Goal: Register for event/course

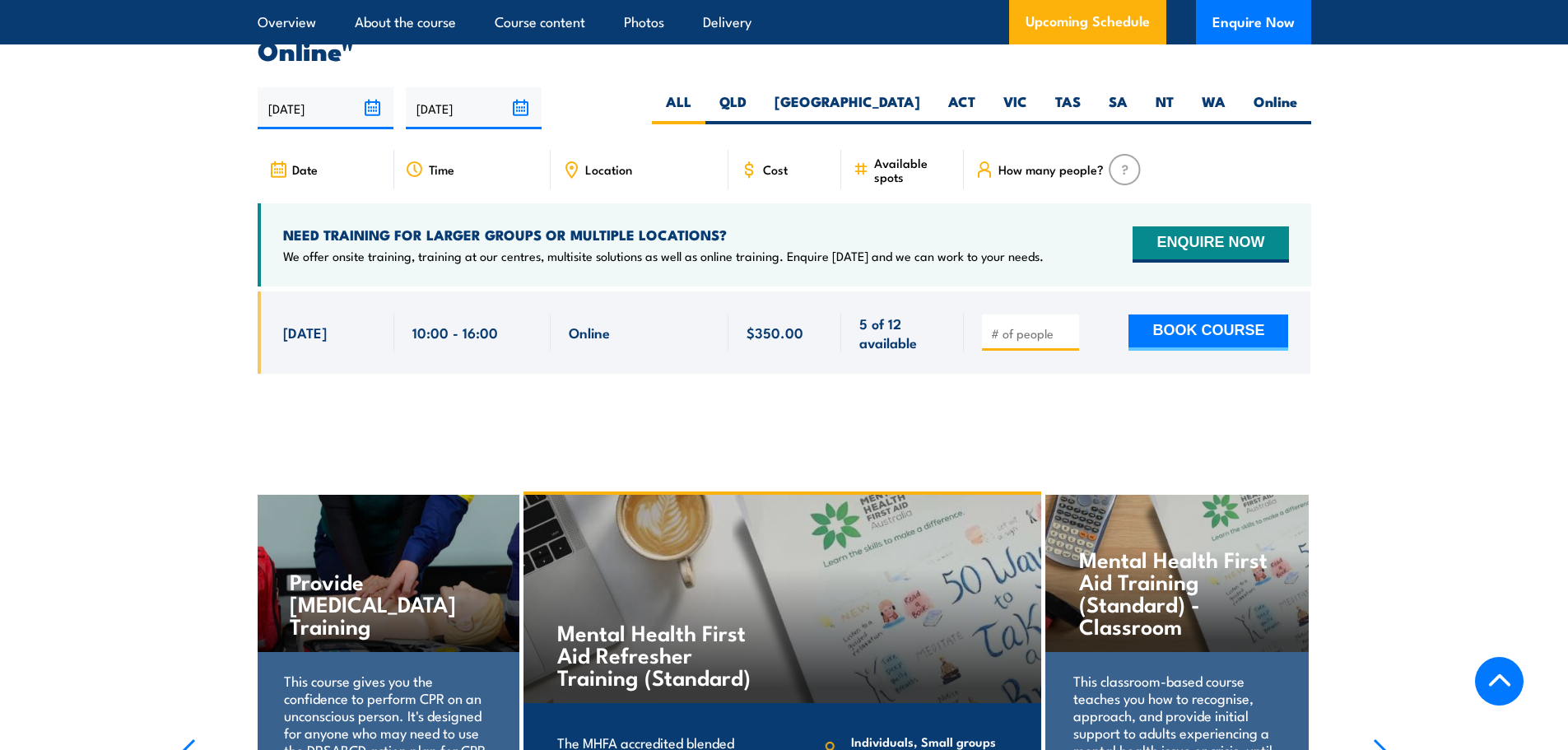
scroll to position [3408, 0]
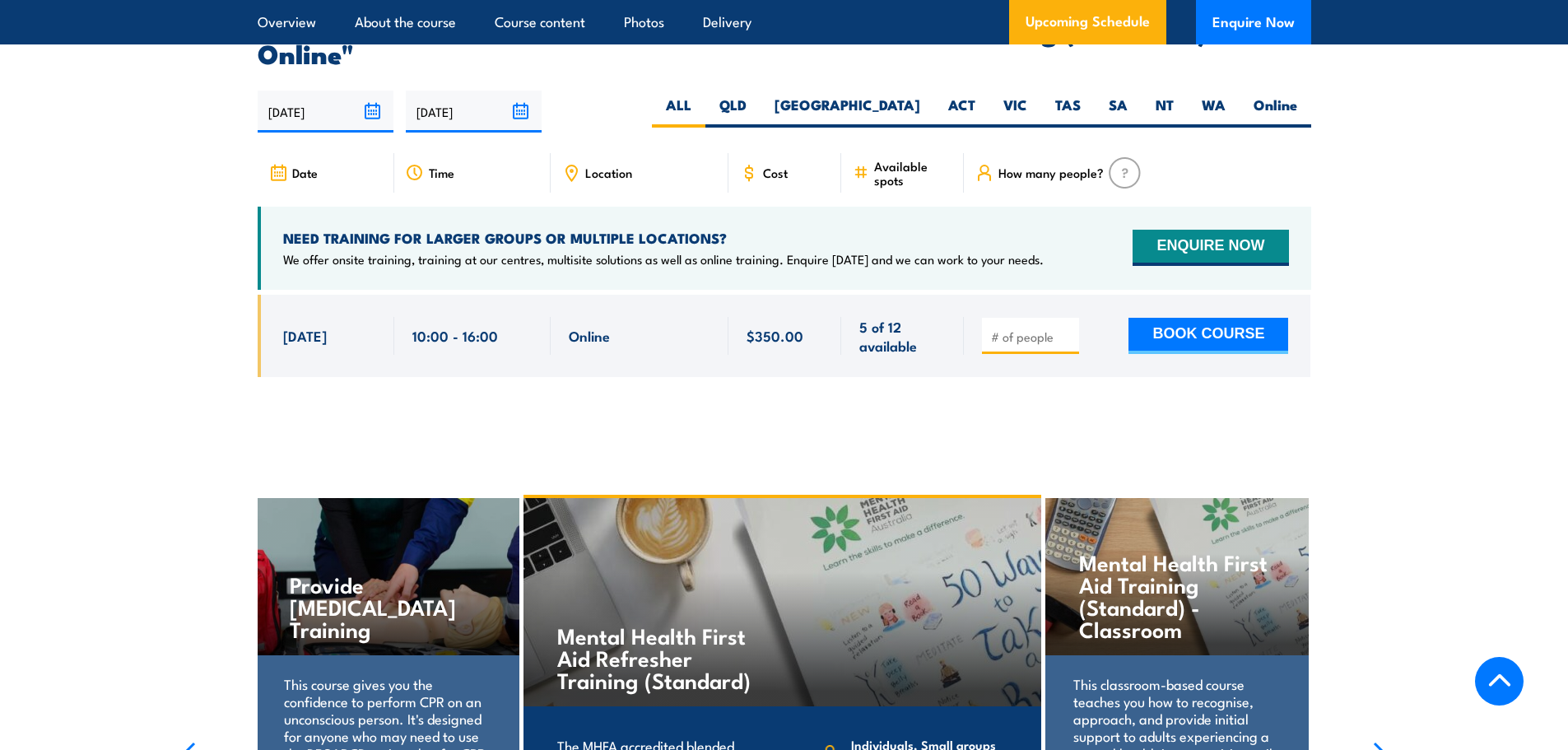
click at [1010, 329] on input "number" at bounding box center [1032, 337] width 82 height 17
type input "1"
click at [1129, 318] on button "BOOK COURSE" at bounding box center [1208, 335] width 159 height 36
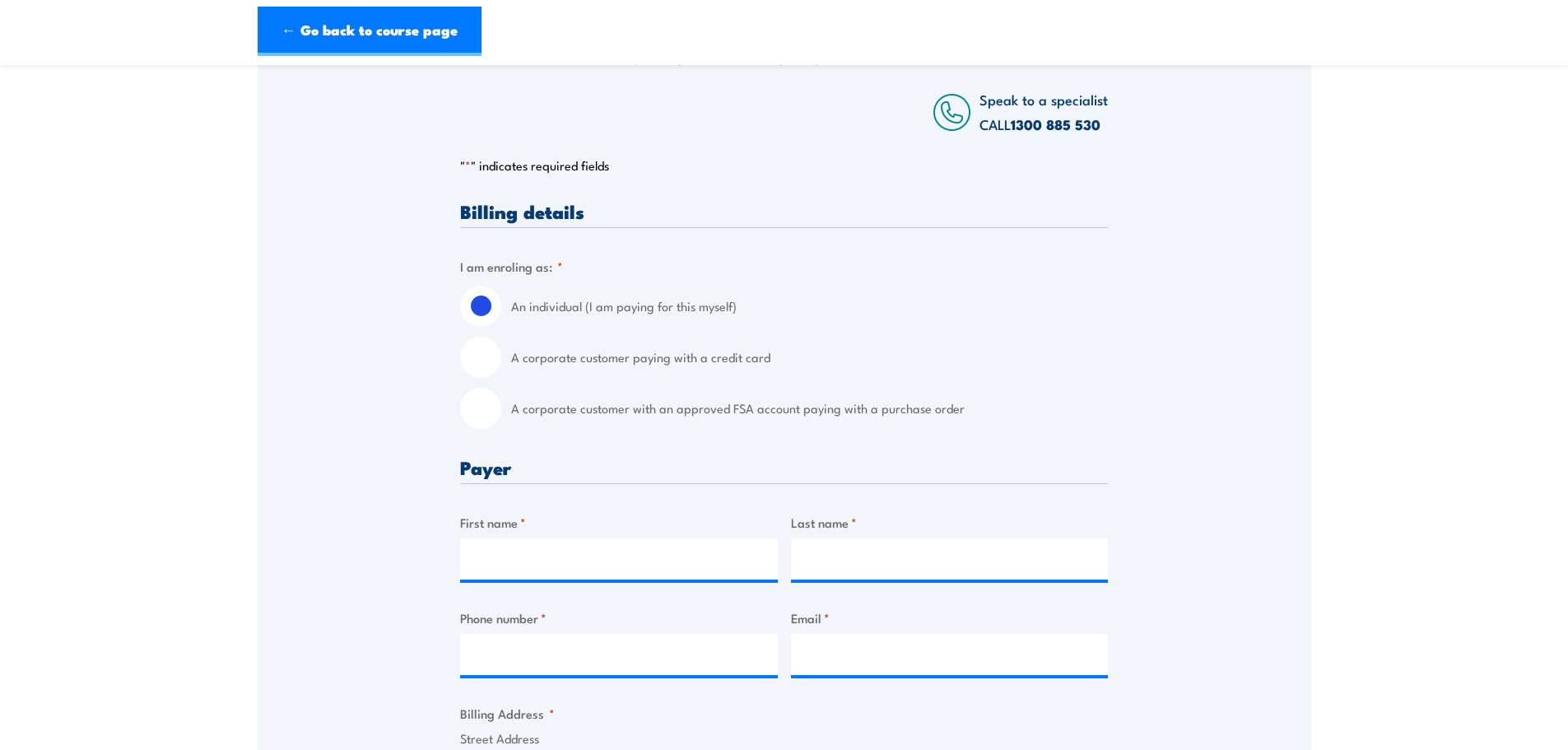
scroll to position [285, 0]
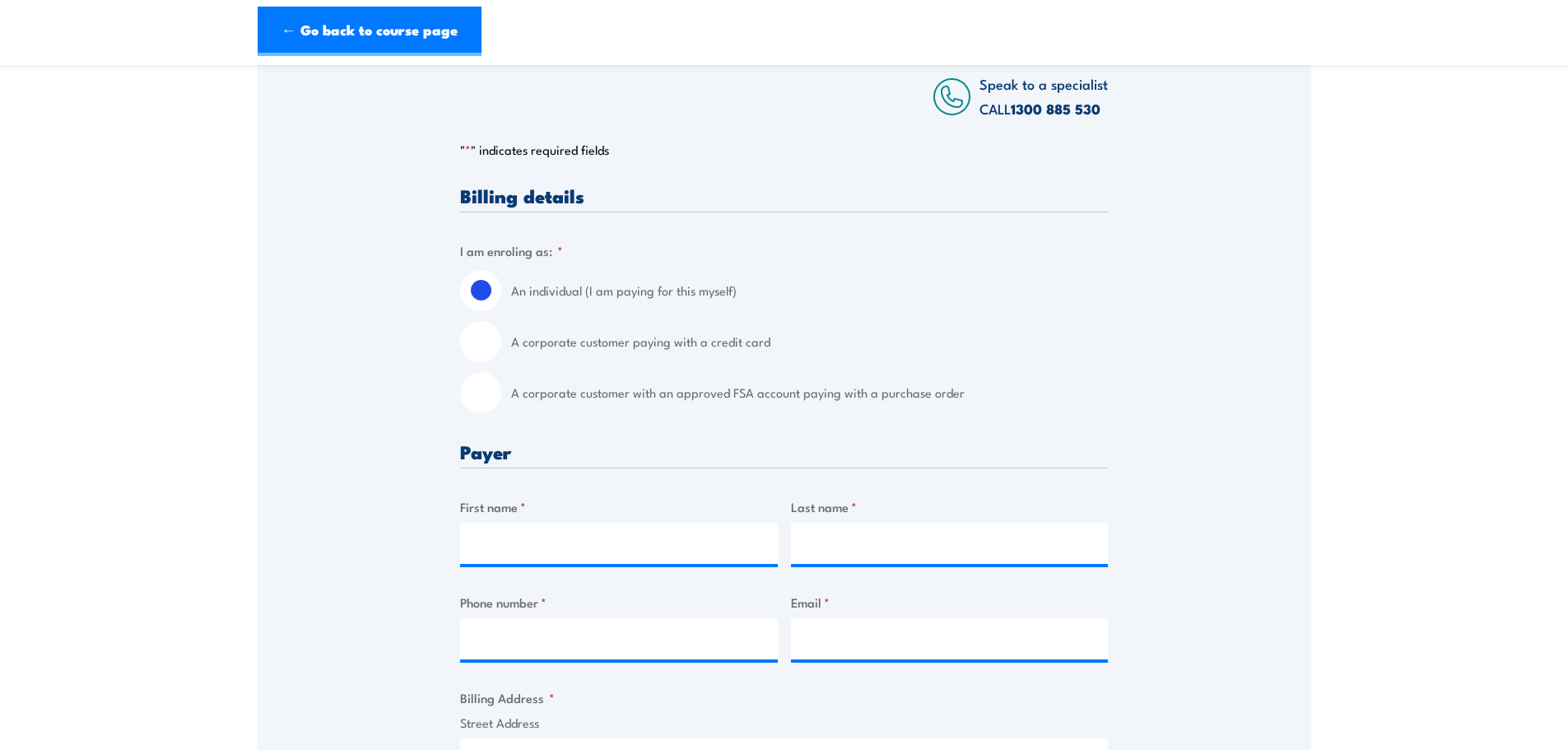
click at [642, 348] on label "A corporate customer paying with a credit card" at bounding box center [809, 342] width 597 height 41
click at [501, 348] on input "A corporate customer paying with a credit card" at bounding box center [480, 342] width 41 height 41
radio input "true"
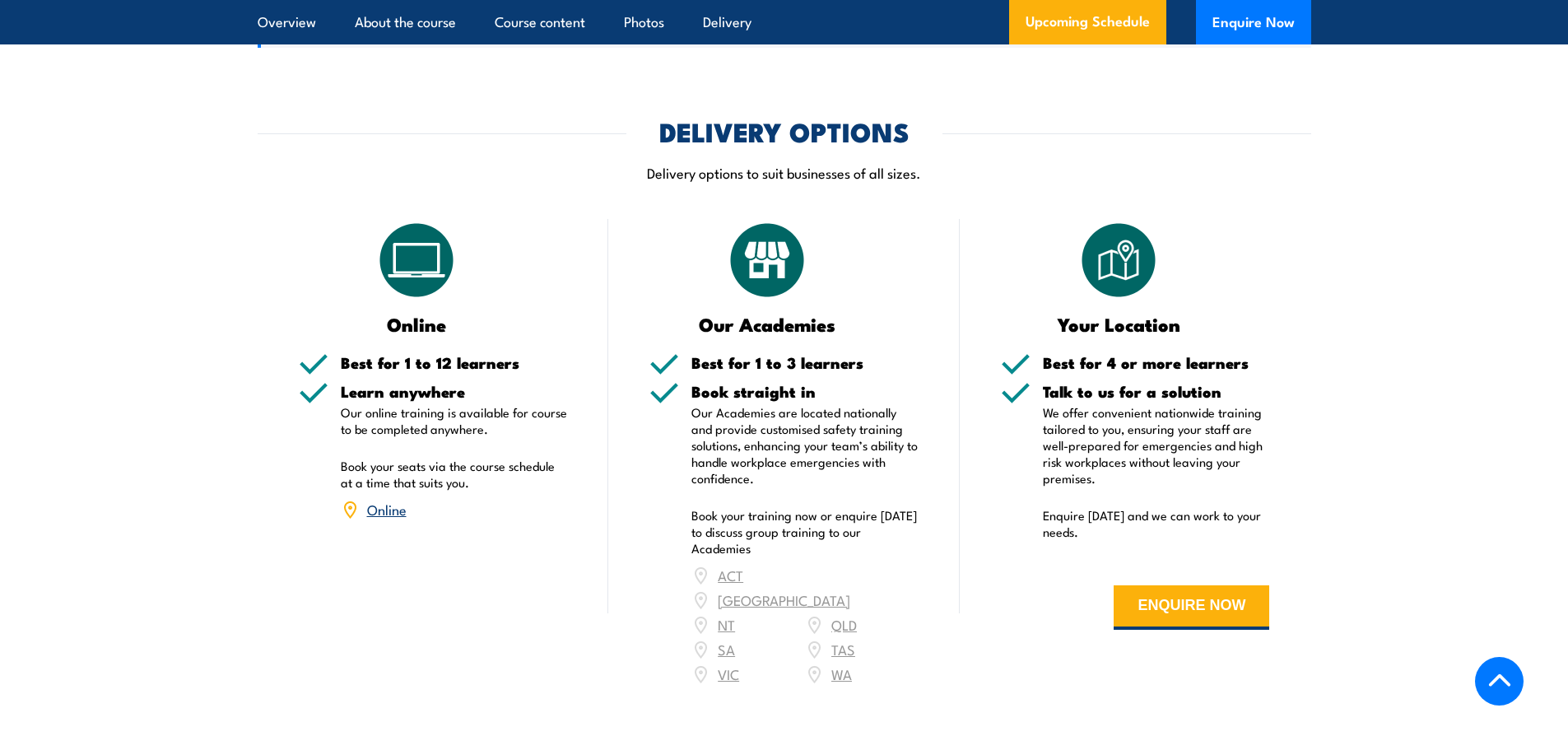
scroll to position [2677, 0]
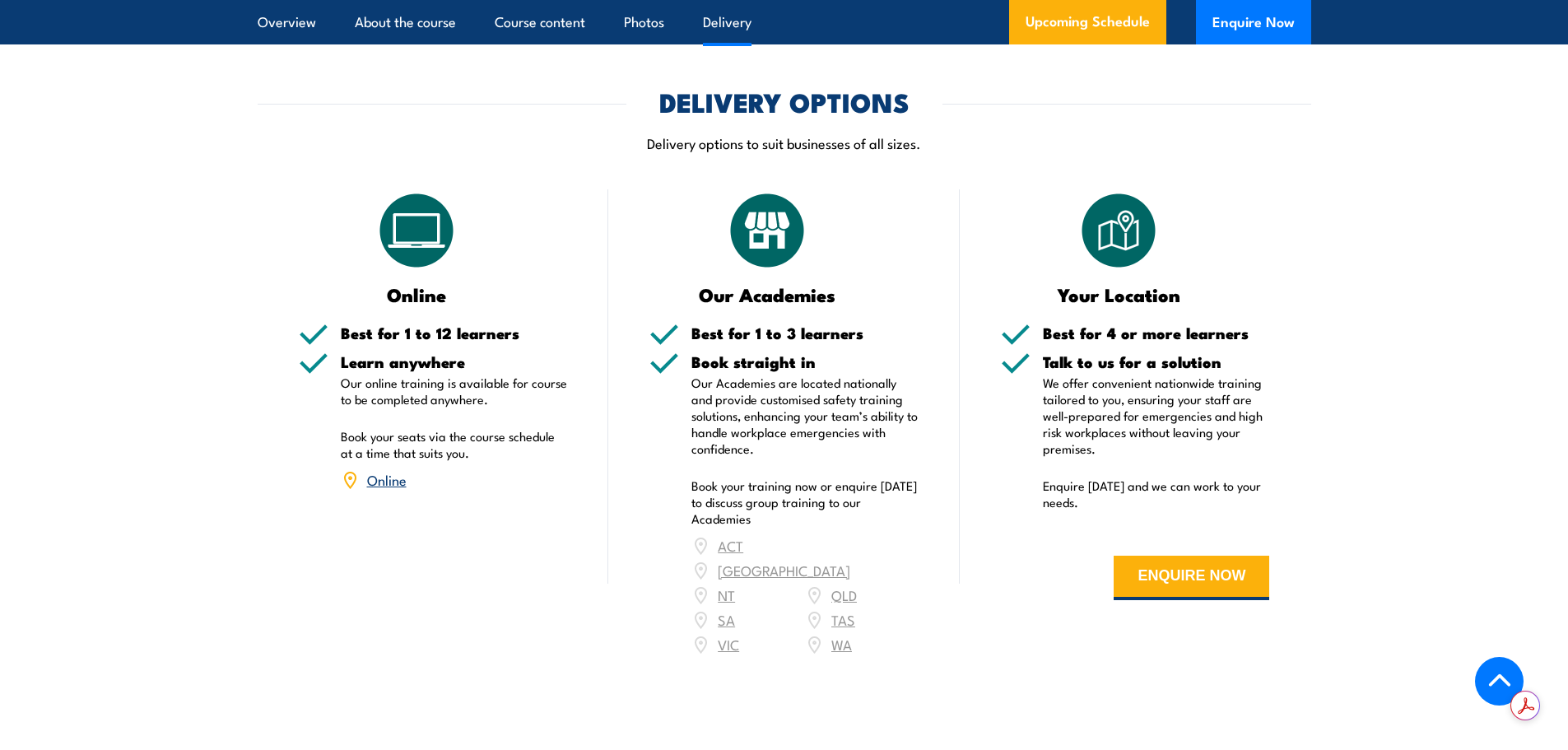
click at [841, 534] on div "ACT NSW NT QLD SA TAS VIC WA" at bounding box center [805, 595] width 227 height 124
click at [844, 534] on div "ACT NSW NT QLD SA TAS VIC WA" at bounding box center [805, 595] width 227 height 124
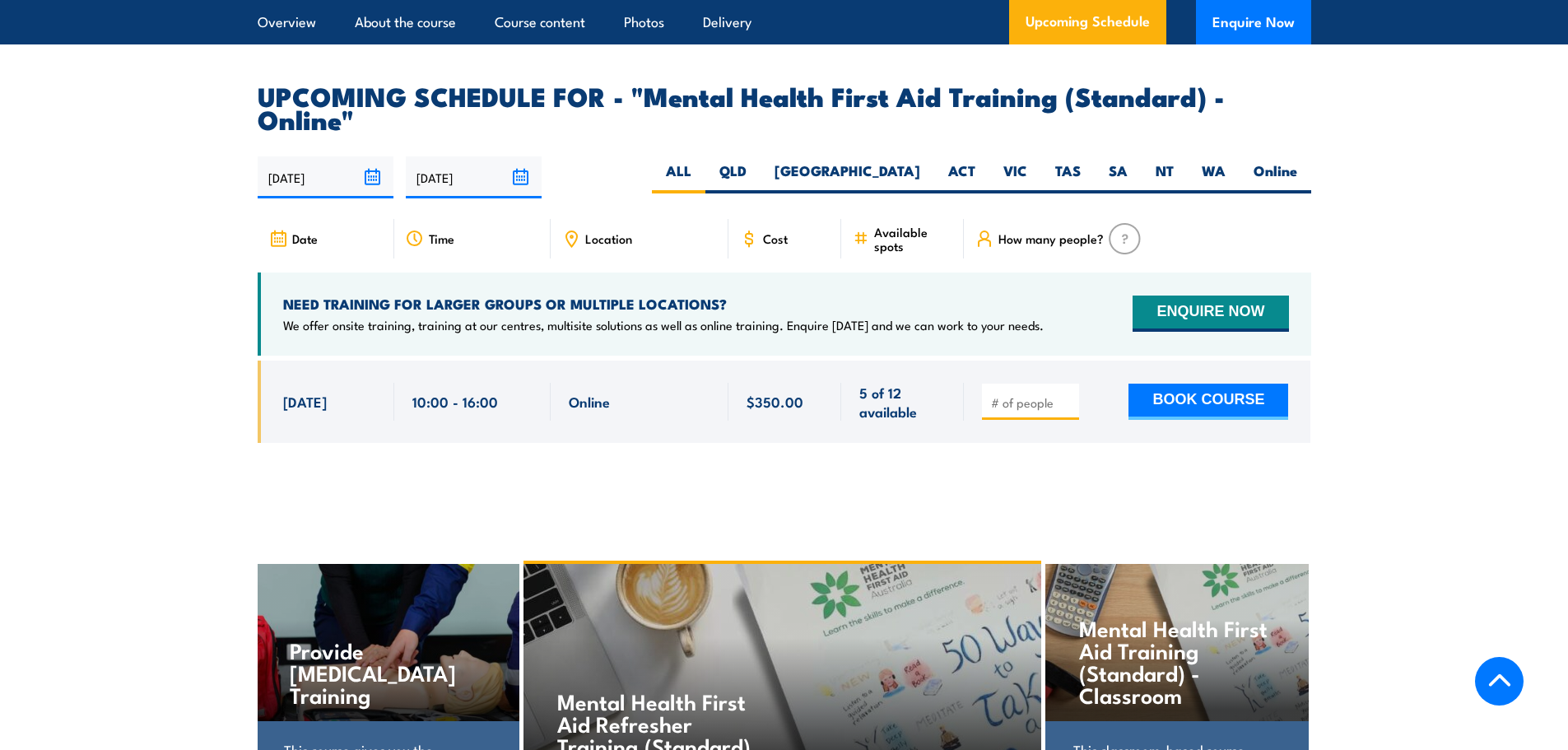
scroll to position [3343, 0]
click at [1036, 394] on input "number" at bounding box center [1032, 402] width 82 height 17
type input "6"
click at [1129, 383] on button "BOOK COURSE" at bounding box center [1208, 401] width 159 height 36
type input "5"
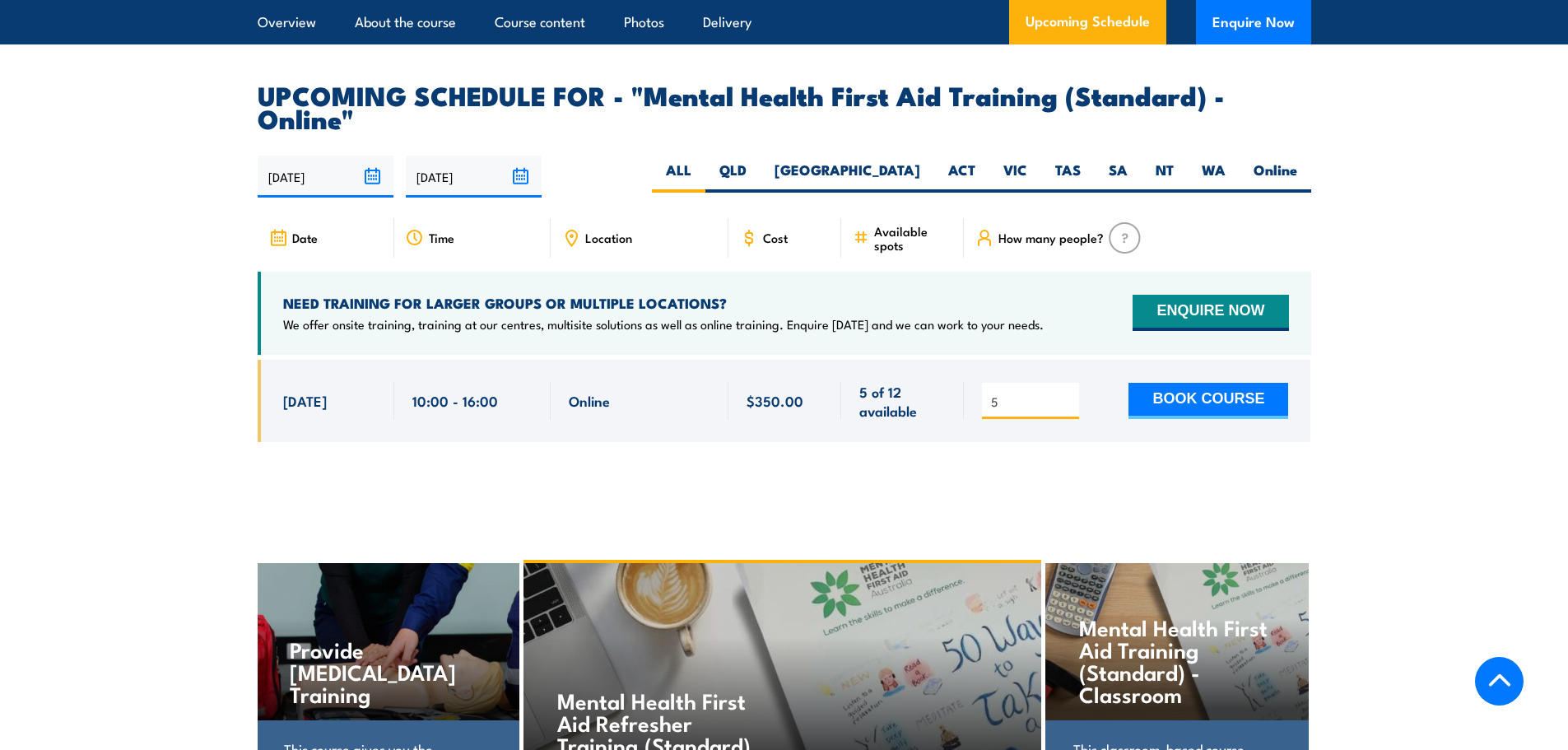
click at [1178, 416] on div "5" at bounding box center [785, 414] width 1054 height 108
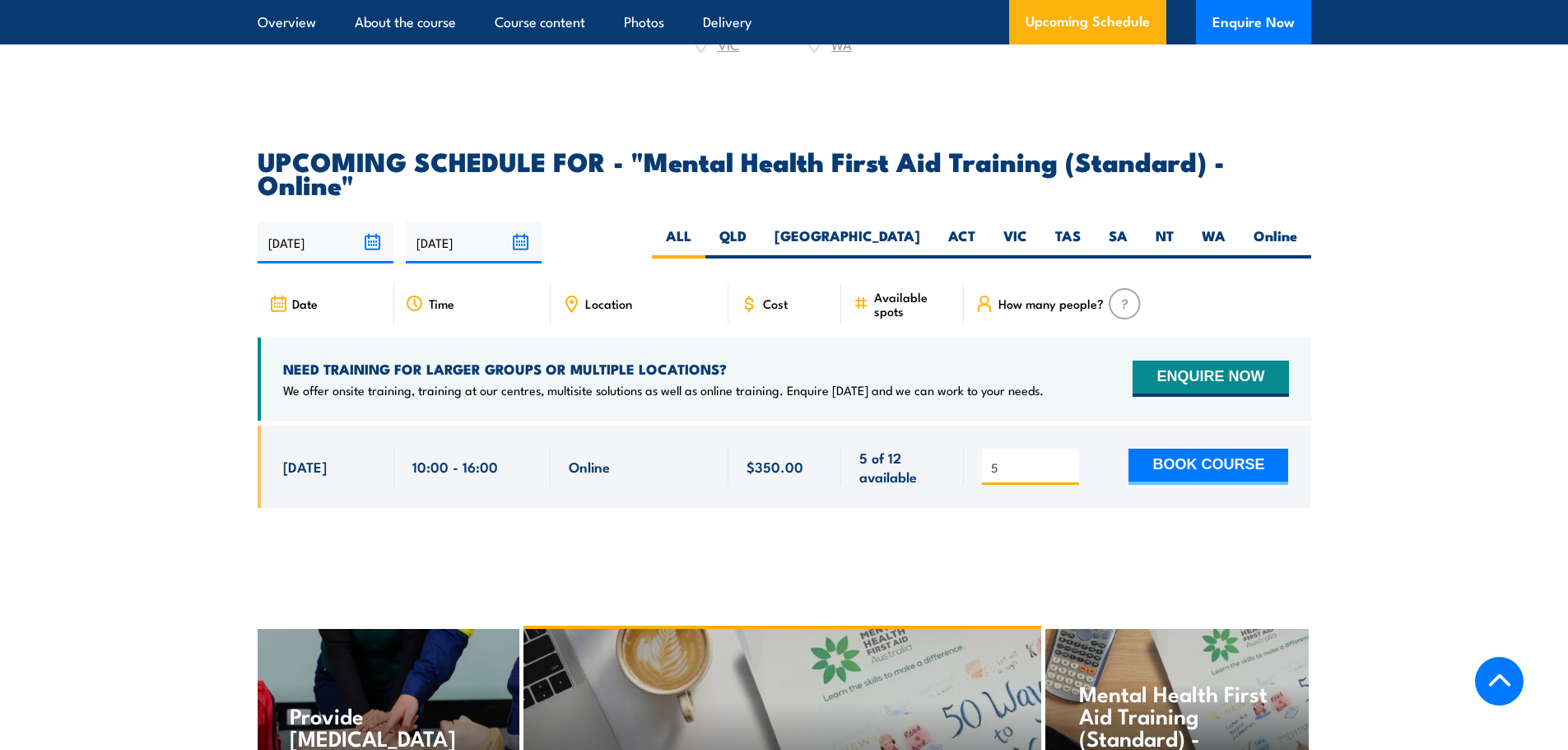
scroll to position [3276, 0]
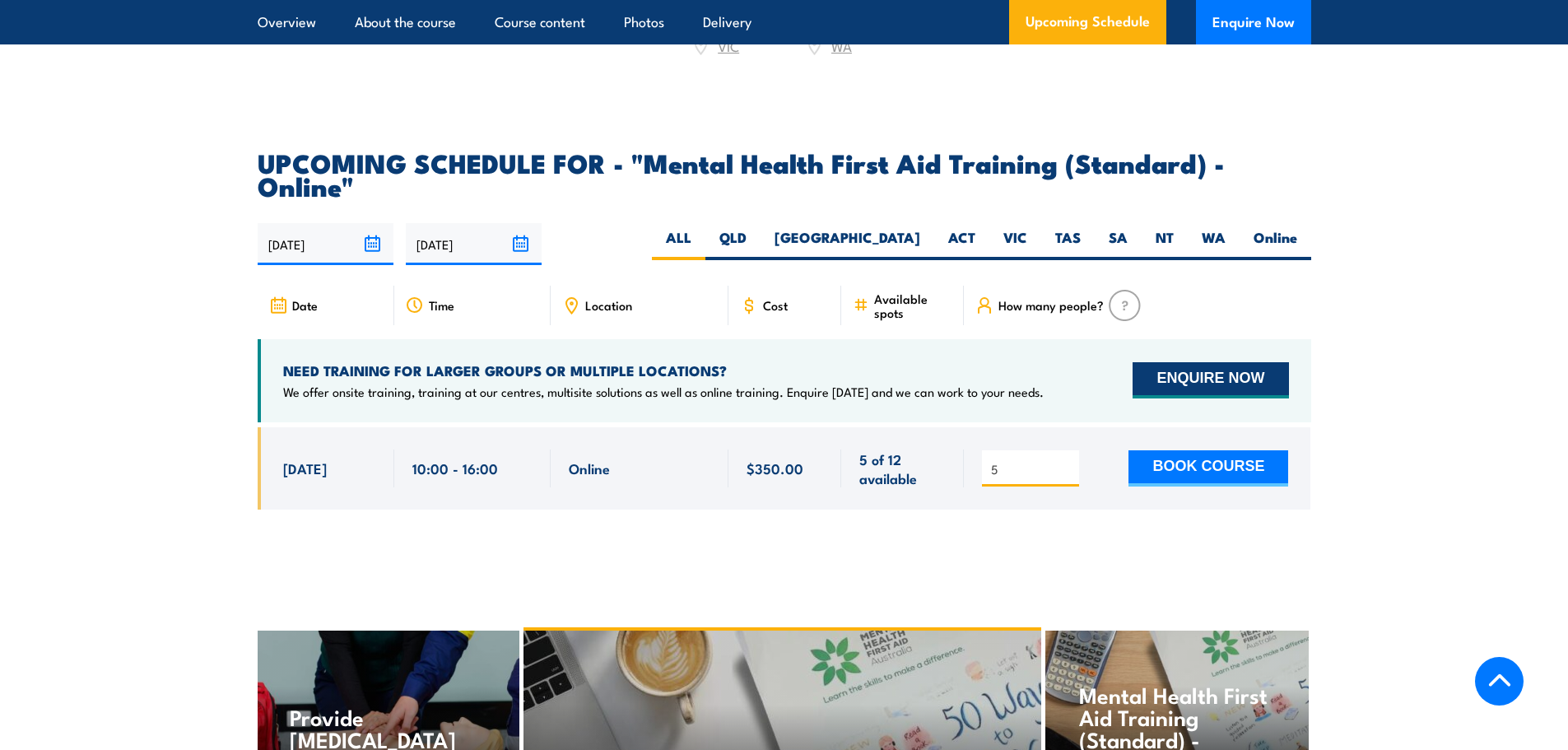
click at [1184, 362] on button "ENQUIRE NOW" at bounding box center [1210, 380] width 155 height 36
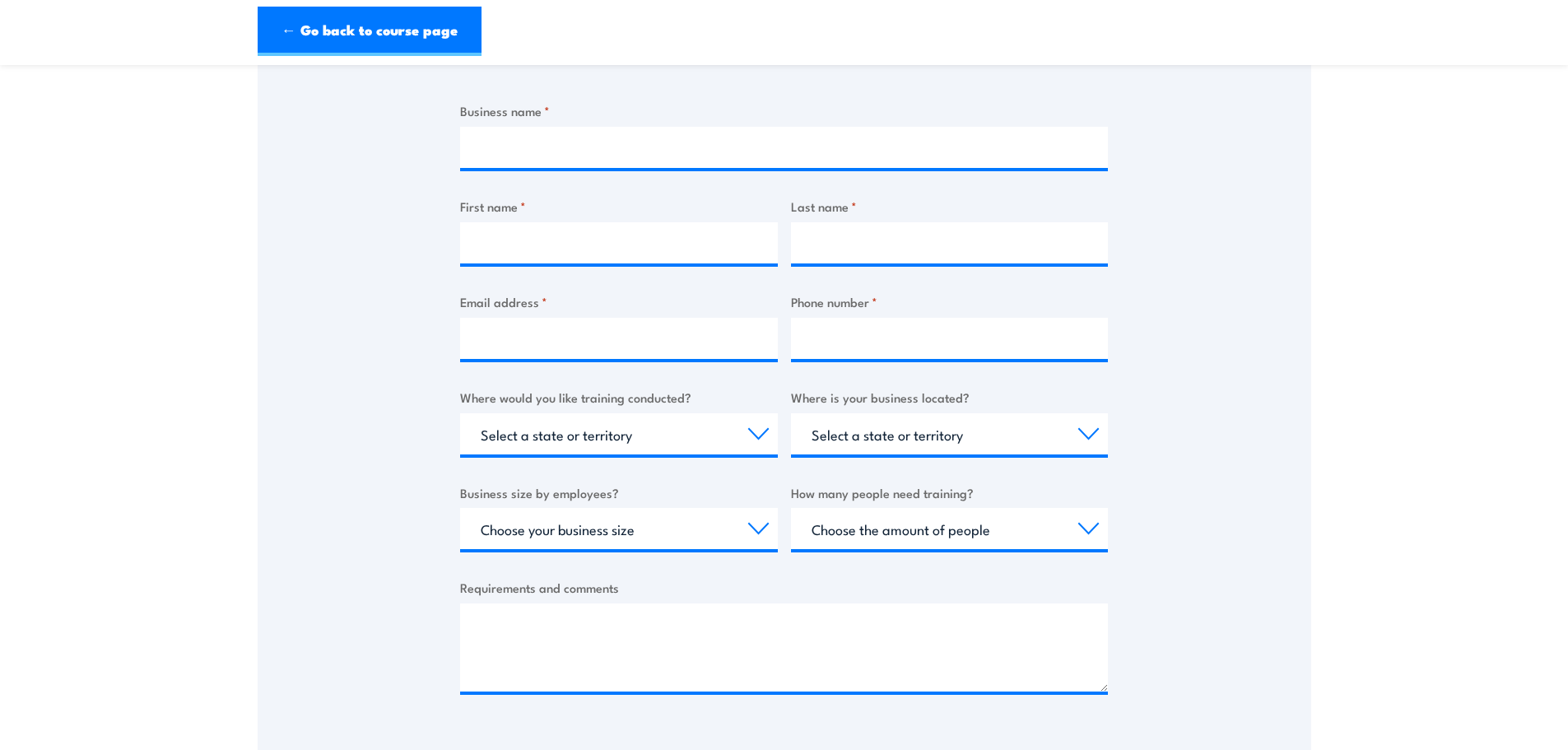
scroll to position [377, 0]
